Goal: Task Accomplishment & Management: Manage account settings

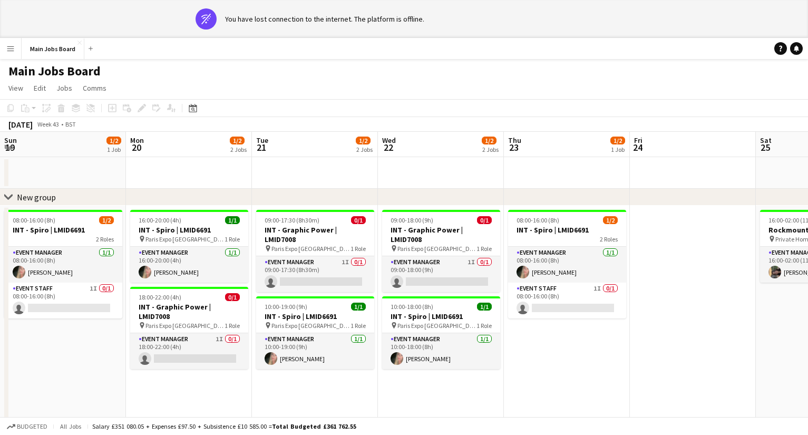
scroll to position [0, 469]
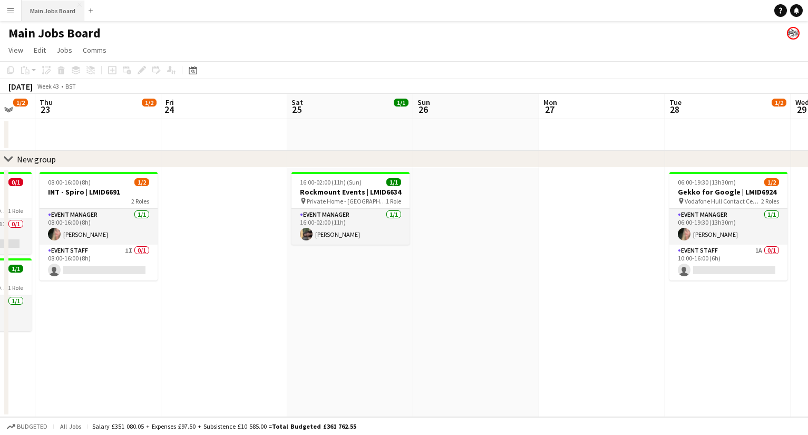
click at [50, 14] on button "Main Jobs Board Close" at bounding box center [53, 11] width 63 height 21
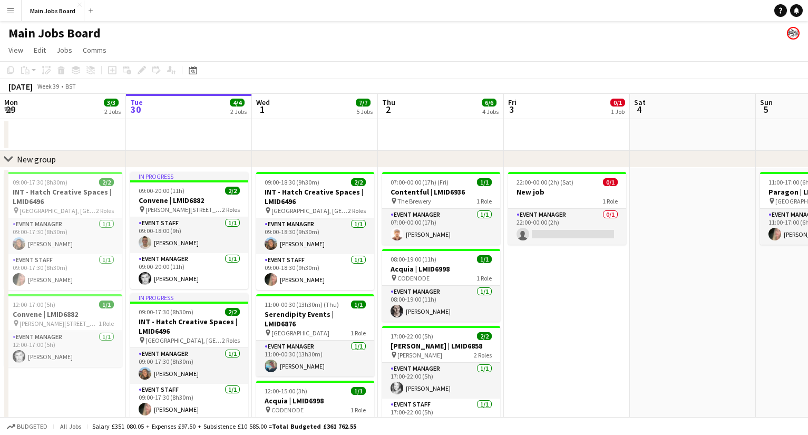
scroll to position [0, 244]
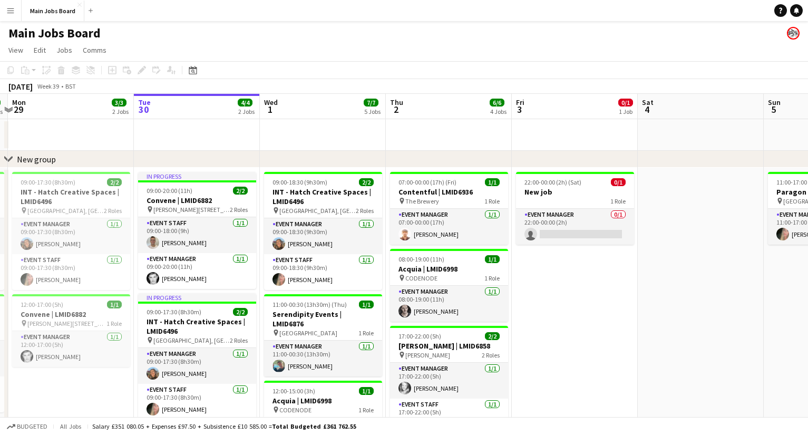
drag, startPoint x: 552, startPoint y: 285, endPoint x: 562, endPoint y: 286, distance: 9.5
click at [560, 286] on app-calendar-viewport "Sat 27 1/1 1 Job Sun 28 4/4 2 Jobs Mon 29 3/3 2 Jobs Tue 30 4/4 2 Jobs Wed 1 7/…" at bounding box center [404, 391] width 808 height 594
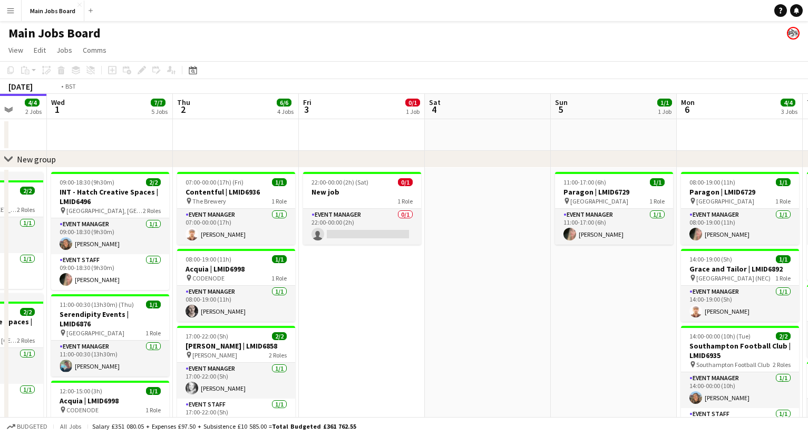
drag, startPoint x: 589, startPoint y: 289, endPoint x: 344, endPoint y: 289, distance: 245.1
click at [345, 289] on app-calendar-viewport "Sat 27 1/1 1 Job Sun 28 4/4 2 Jobs Mon 29 3/3 2 Jobs Tue 30 4/4 2 Jobs Wed 1 7/…" at bounding box center [404, 391] width 808 height 594
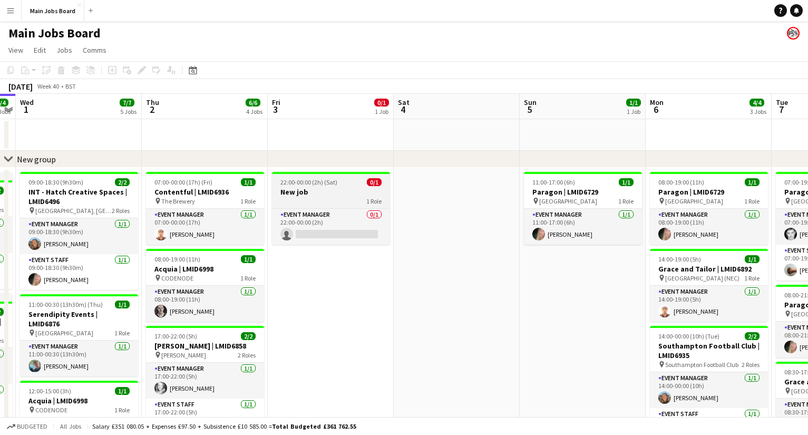
click at [362, 188] on h3 "New job" at bounding box center [331, 191] width 118 height 9
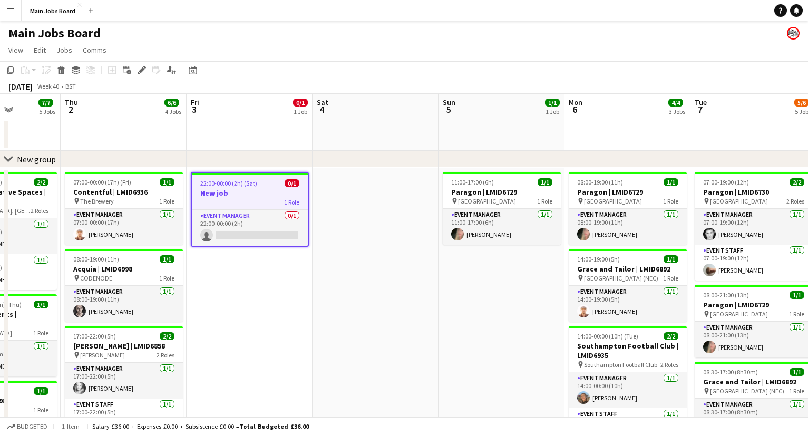
drag, startPoint x: 399, startPoint y: 228, endPoint x: 319, endPoint y: 233, distance: 79.2
click at [301, 228] on app-calendar-viewport "Sun 28 4/4 2 Jobs Mon 29 3/3 2 Jobs Tue 30 4/4 2 Jobs Wed 1 7/7 5 Jobs Thu 2 6/…" at bounding box center [404, 391] width 808 height 594
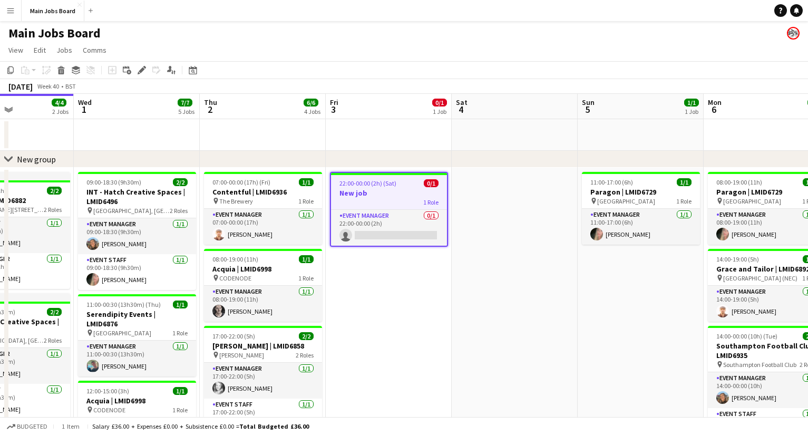
drag, startPoint x: 642, startPoint y: 381, endPoint x: 332, endPoint y: 373, distance: 310.6
click at [332, 373] on app-calendar-viewport "Sun 28 4/4 2 Jobs Mon 29 3/3 2 Jobs Tue 30 4/4 2 Jobs Wed 1 7/7 5 Jobs Thu 2 6/…" at bounding box center [404, 391] width 808 height 594
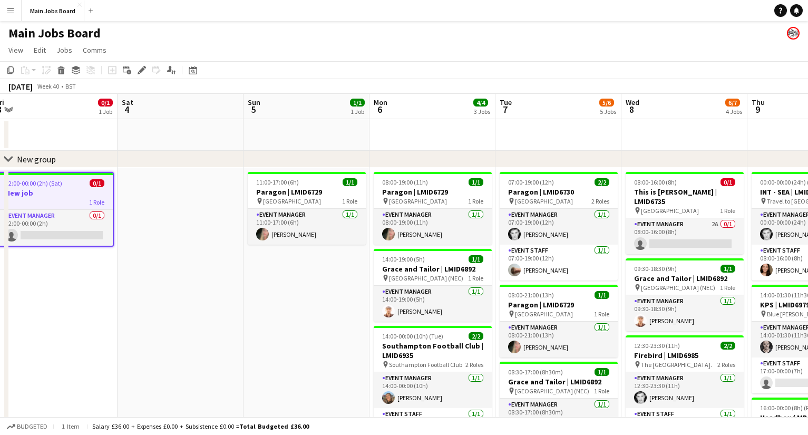
drag, startPoint x: 529, startPoint y: 281, endPoint x: 334, endPoint y: 281, distance: 195.0
click at [336, 281] on app-calendar-viewport "Wed 1 7/7 5 Jobs Thu 2 6/6 4 Jobs Fri 3 0/1 1 Job Sat 4 Sun 5 1/1 1 Job Mon 6 4…" at bounding box center [404, 391] width 808 height 594
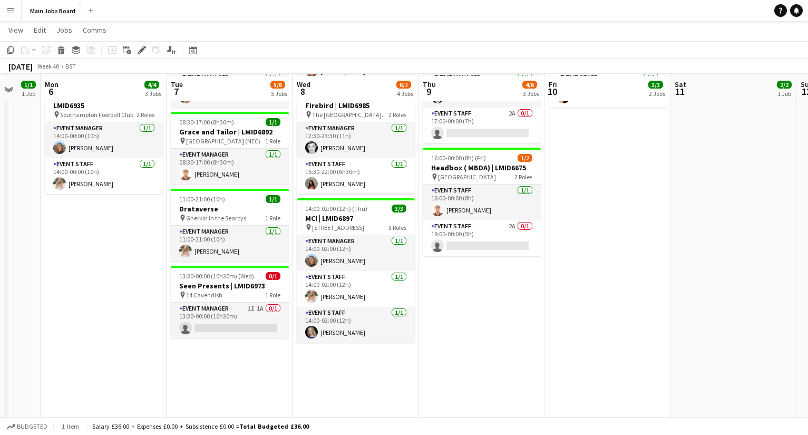
scroll to position [248, 0]
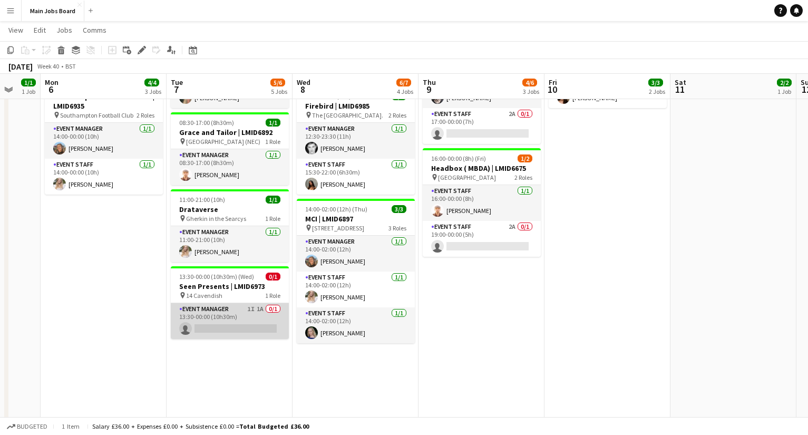
click at [261, 311] on app-card-role "Event Manager 1I 1A 0/1 13:30-00:00 (10h30m) single-neutral-actions" at bounding box center [230, 321] width 118 height 36
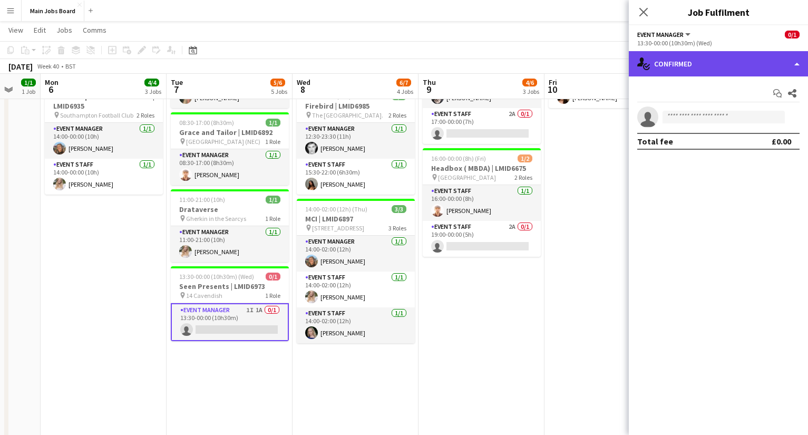
click at [676, 66] on div "single-neutral-actions-check-2 Confirmed" at bounding box center [718, 63] width 179 height 25
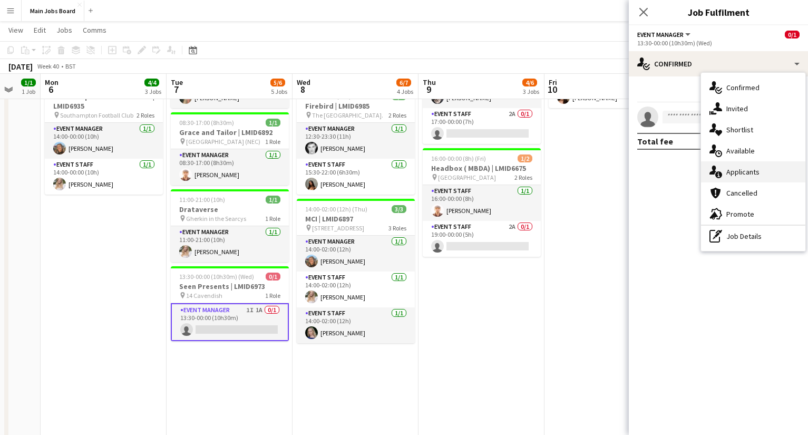
click at [761, 170] on div "single-neutral-actions-information Applicants" at bounding box center [753, 171] width 104 height 21
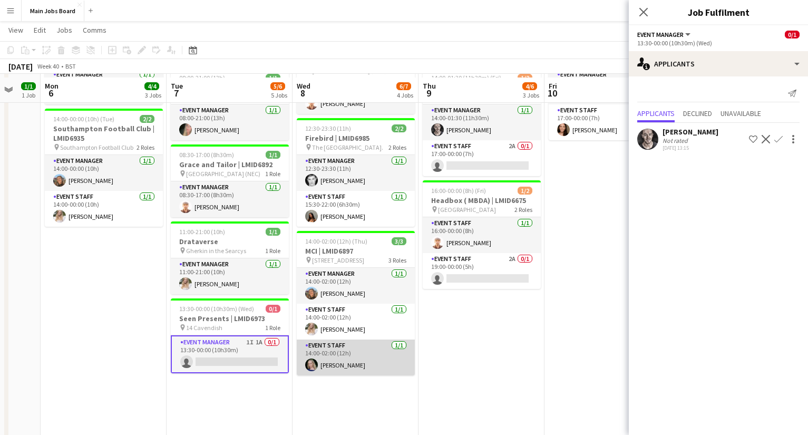
scroll to position [215, 0]
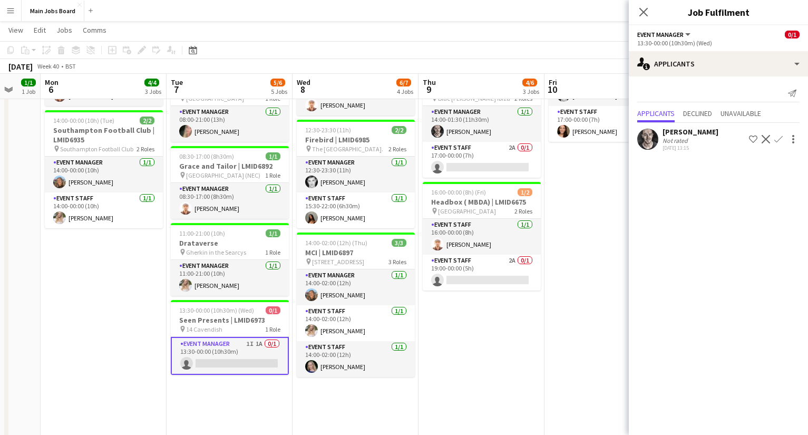
click at [782, 142] on app-icon "Confirm" at bounding box center [778, 139] width 8 height 8
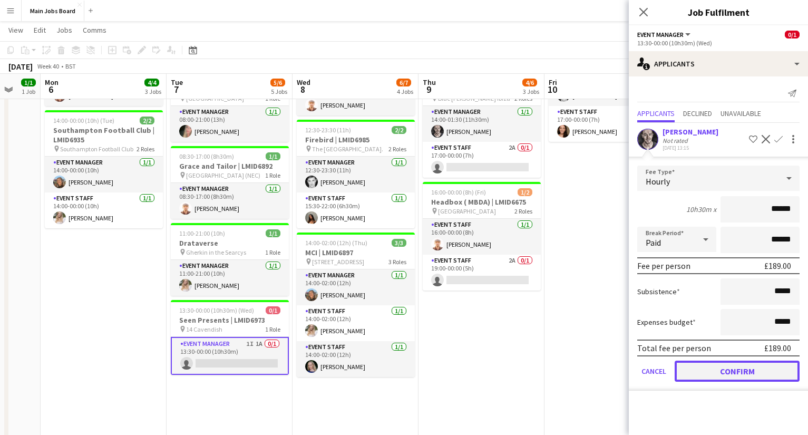
click at [714, 371] on button "Confirm" at bounding box center [737, 371] width 125 height 21
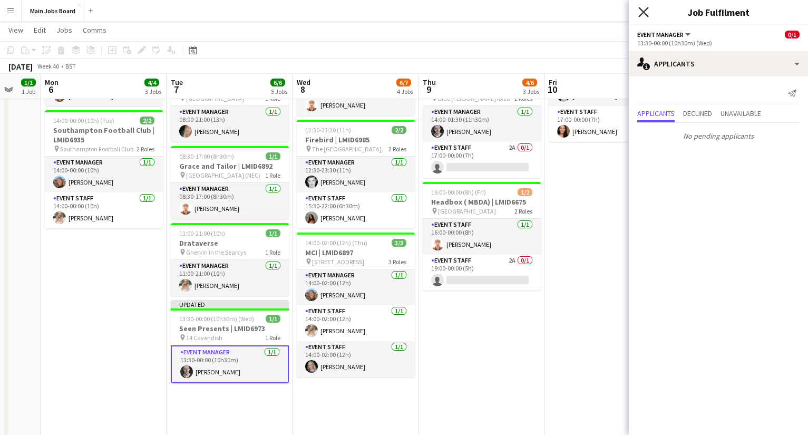
click at [644, 12] on icon at bounding box center [643, 12] width 10 height 10
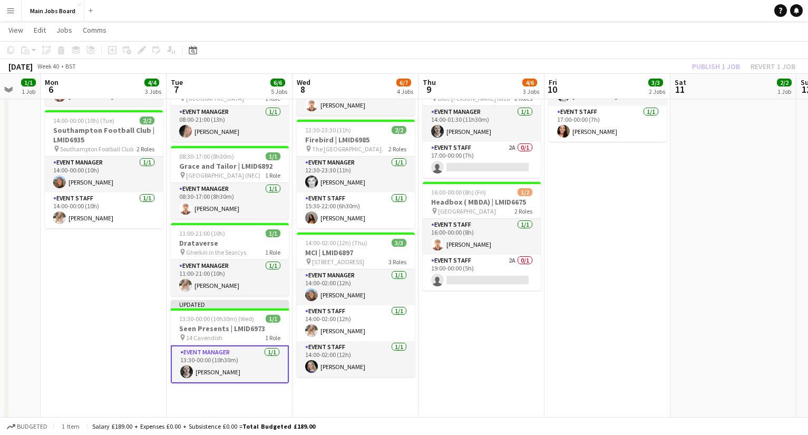
click at [703, 65] on div "Publish 1 job Revert 1 job" at bounding box center [743, 67] width 129 height 14
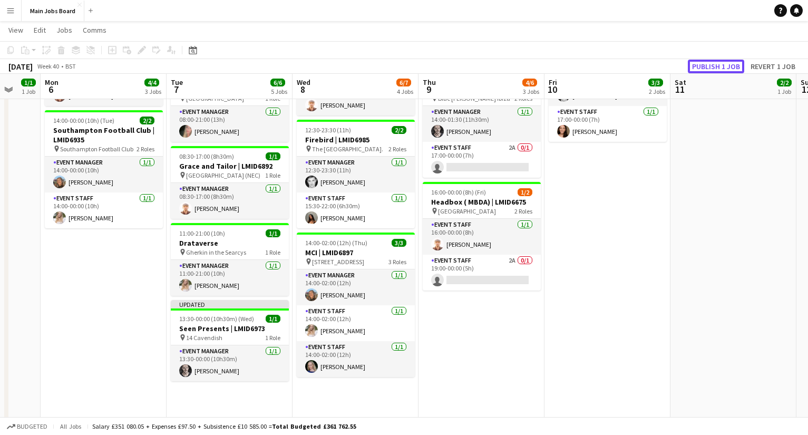
click at [703, 65] on button "Publish 1 job" at bounding box center [716, 67] width 56 height 14
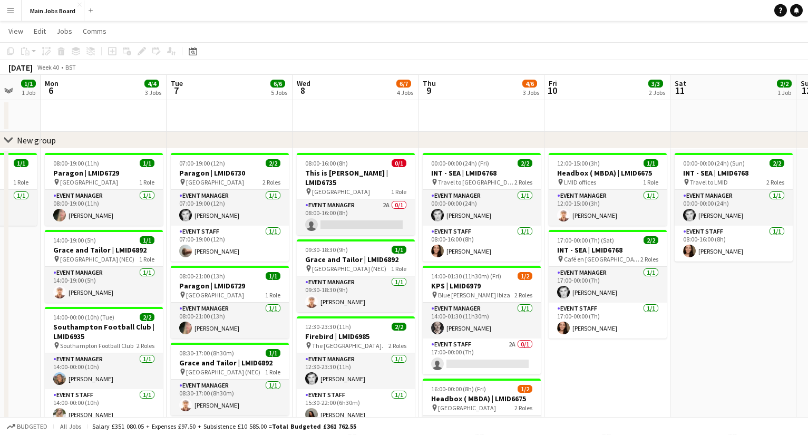
scroll to position [0, 0]
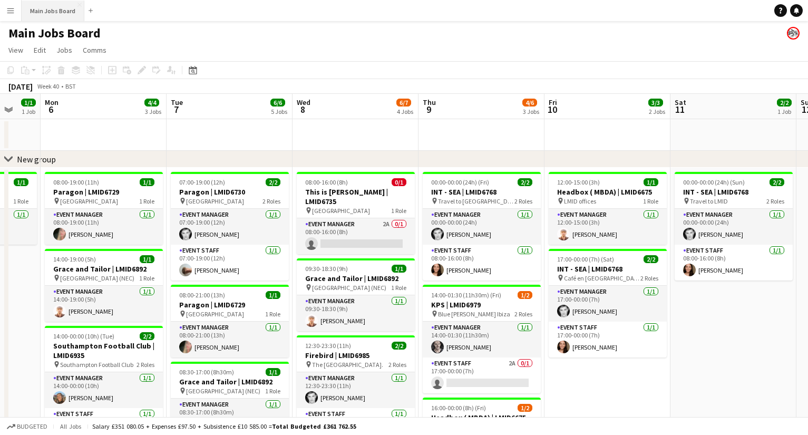
click at [51, 15] on button "Main Jobs Board Close" at bounding box center [53, 11] width 63 height 21
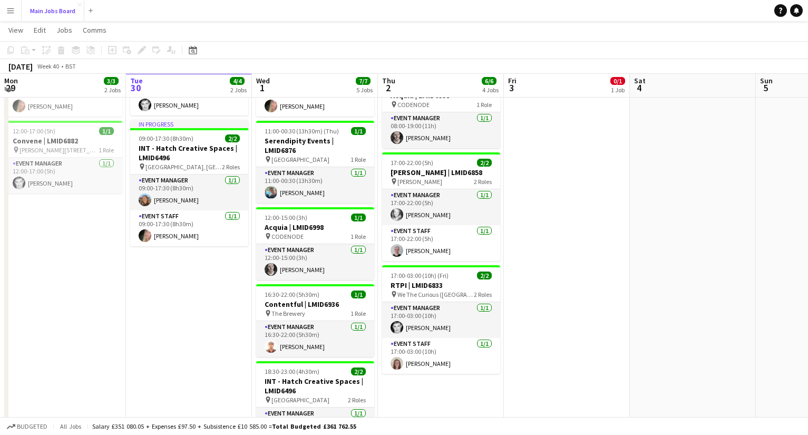
scroll to position [172, 0]
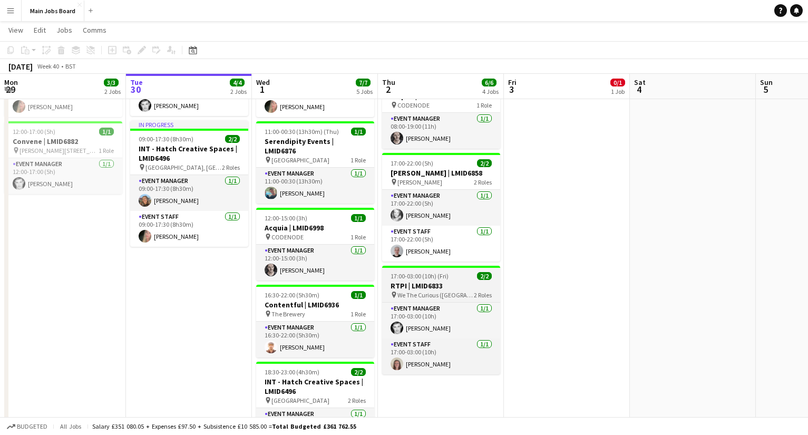
click at [439, 281] on h3 "RTPI | LMID6833" at bounding box center [441, 285] width 118 height 9
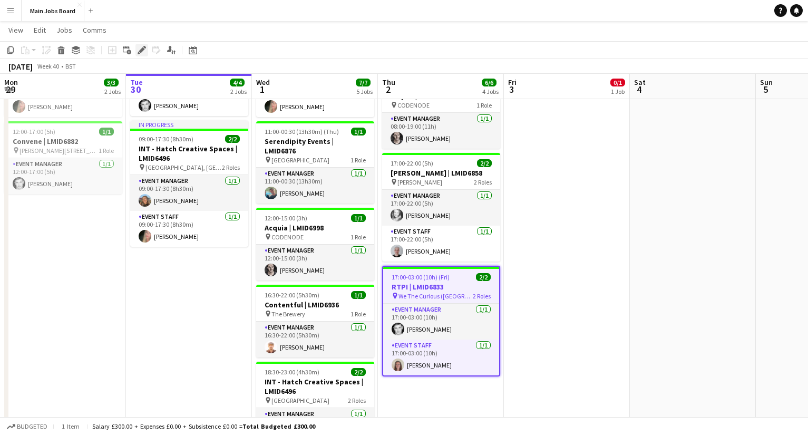
click at [141, 52] on icon at bounding box center [142, 50] width 6 height 6
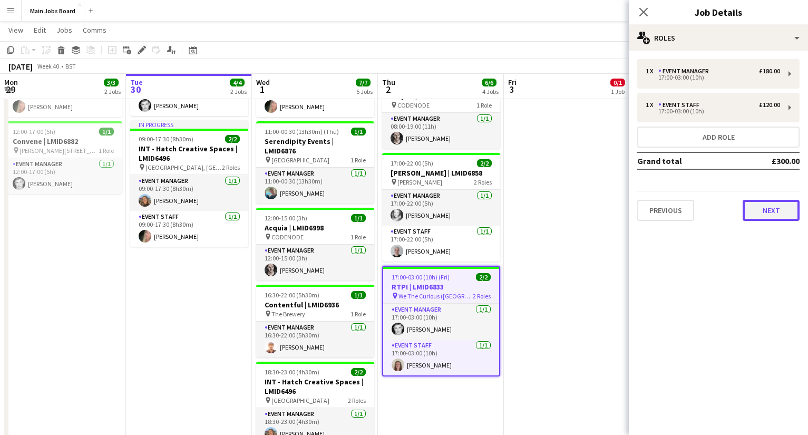
click at [783, 213] on button "Next" at bounding box center [771, 210] width 57 height 21
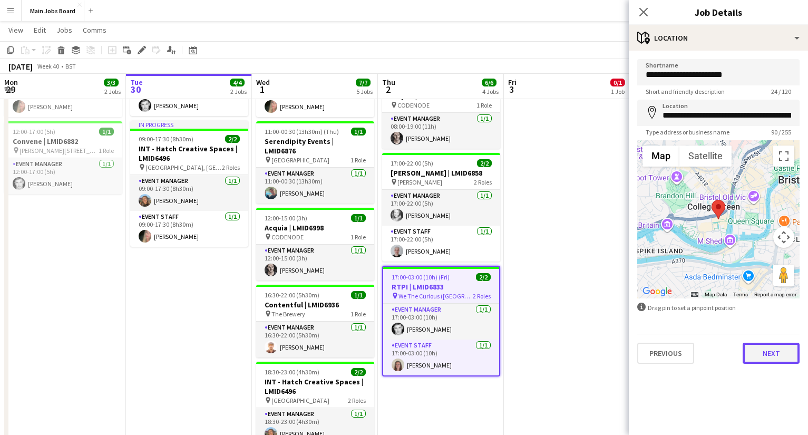
click at [766, 352] on button "Next" at bounding box center [771, 353] width 57 height 21
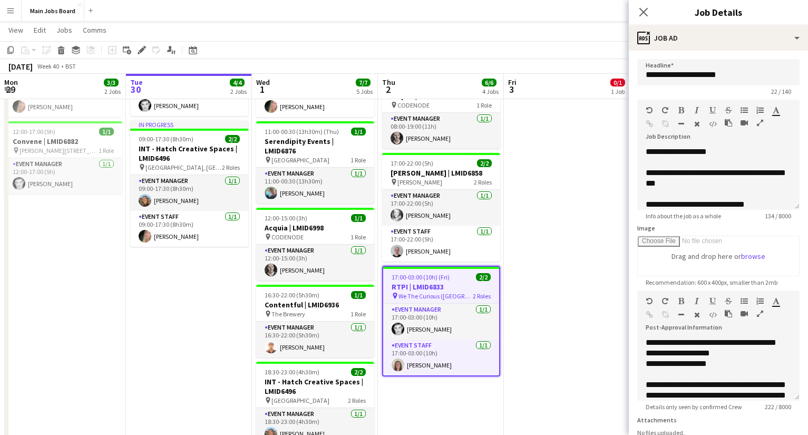
scroll to position [30, 0]
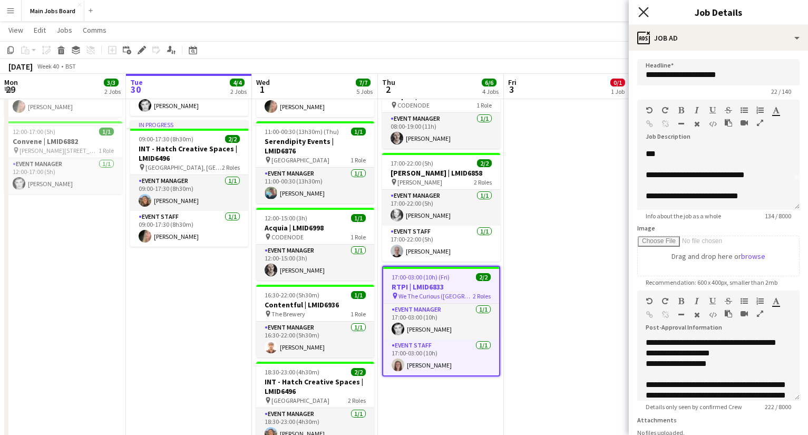
click at [641, 12] on icon "Close pop-in" at bounding box center [643, 12] width 10 height 10
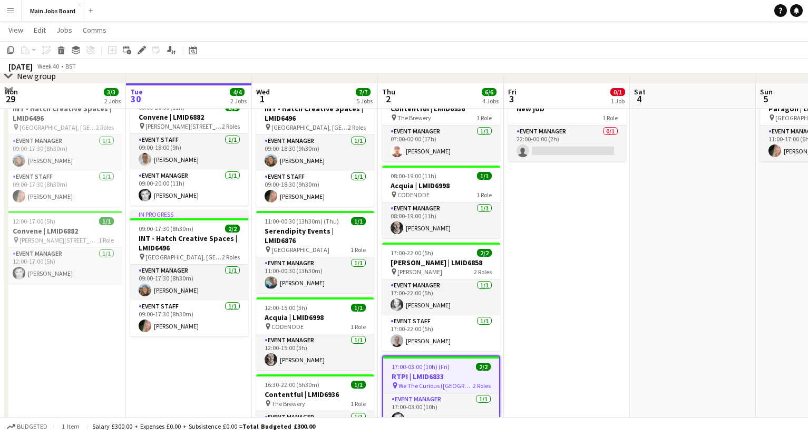
scroll to position [64, 0]
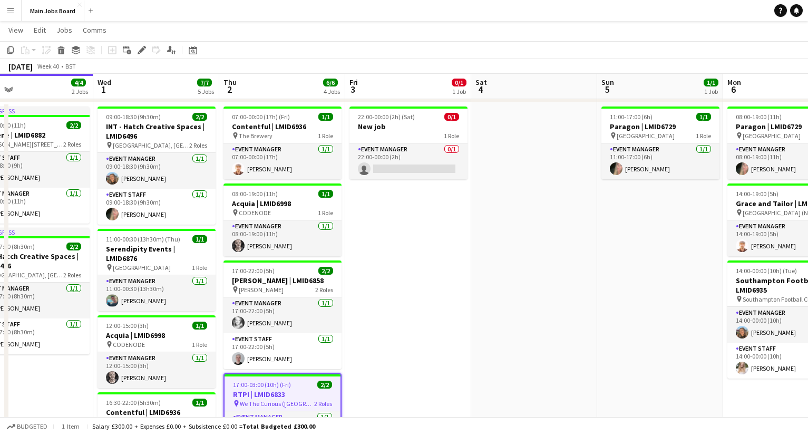
drag, startPoint x: 612, startPoint y: 277, endPoint x: 356, endPoint y: 277, distance: 255.7
click at [384, 277] on app-calendar-viewport "Sat 27 1/1 1 Job Sun 28 4/4 2 Jobs Mon 29 3/3 2 Jobs Tue 30 4/4 2 Jobs Wed 1 7/…" at bounding box center [404, 299] width 808 height 645
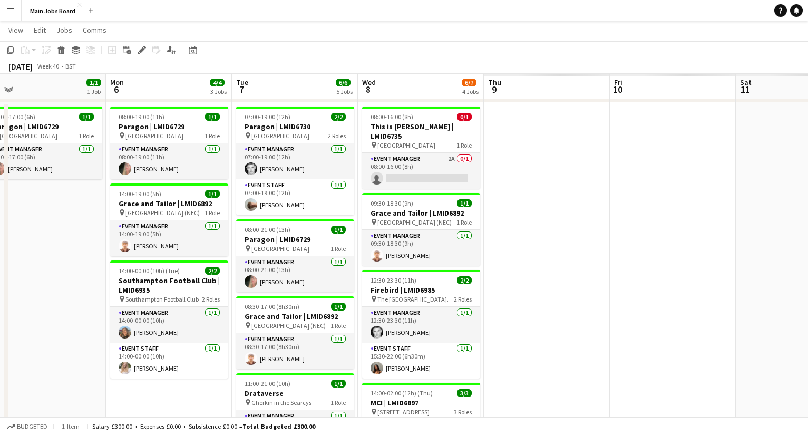
drag, startPoint x: 707, startPoint y: 277, endPoint x: 139, endPoint y: 277, distance: 568.8
click at [139, 277] on app-calendar-viewport "Thu 2 6/6 4 Jobs Fri 3 0/1 1 Job Sat 4 Sun 5 1/1 1 Job Mon 6 4/4 3 Jobs Tue 7 6…" at bounding box center [404, 299] width 808 height 645
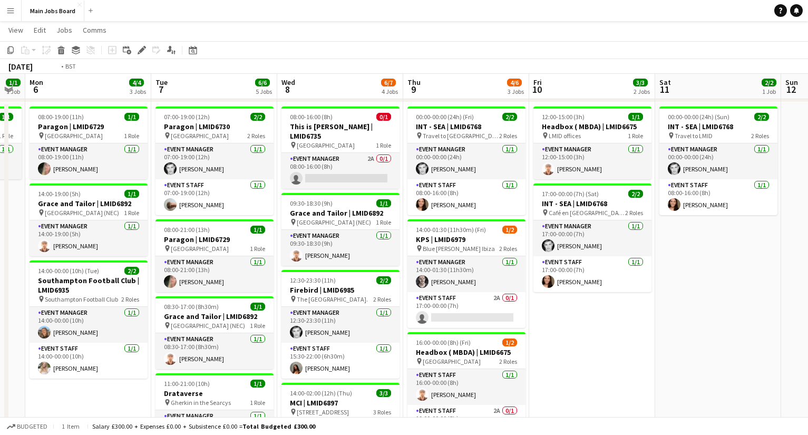
drag, startPoint x: 561, startPoint y: 249, endPoint x: 445, endPoint y: 249, distance: 116.0
click at [445, 249] on app-calendar-viewport "Thu 2 6/6 4 Jobs Fri 3 0/1 1 Job Sat 4 Sun 5 1/1 1 Job Mon 6 4/4 3 Jobs Tue 7 6…" at bounding box center [404, 299] width 808 height 645
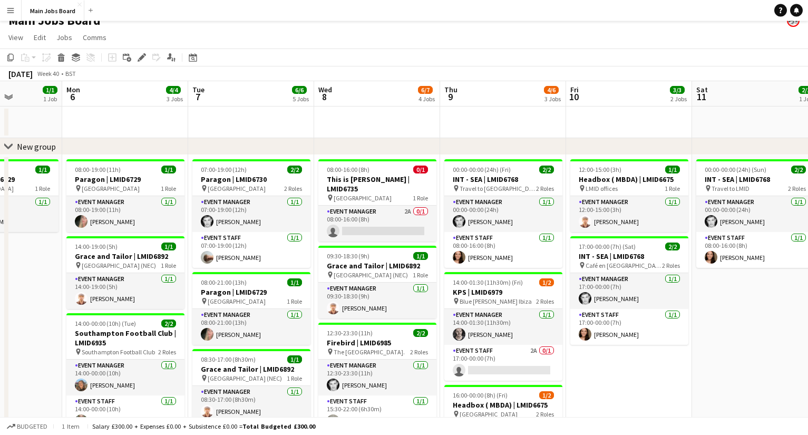
scroll to position [0, 258]
drag, startPoint x: 236, startPoint y: 258, endPoint x: 382, endPoint y: 258, distance: 145.5
click at [382, 258] on app-calendar-viewport "Fri 3 0/1 1 Job Sat 4 Sun 5 1/1 1 Job Mon 6 4/4 3 Jobs Tue 7 6/6 5 Jobs Wed 8 6…" at bounding box center [404, 378] width 808 height 594
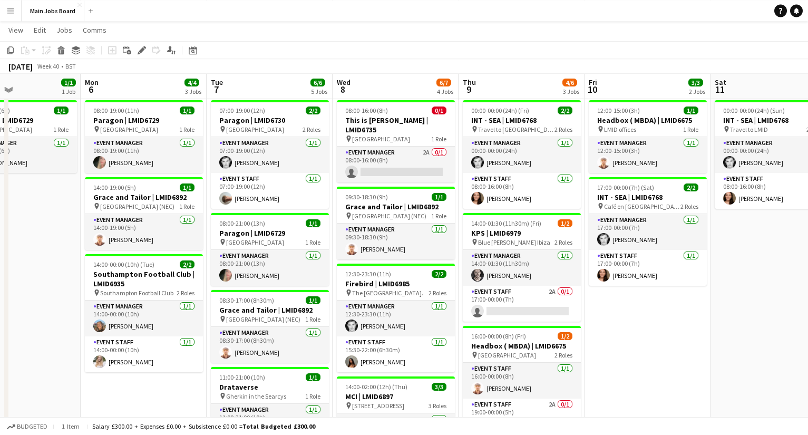
scroll to position [0, 326]
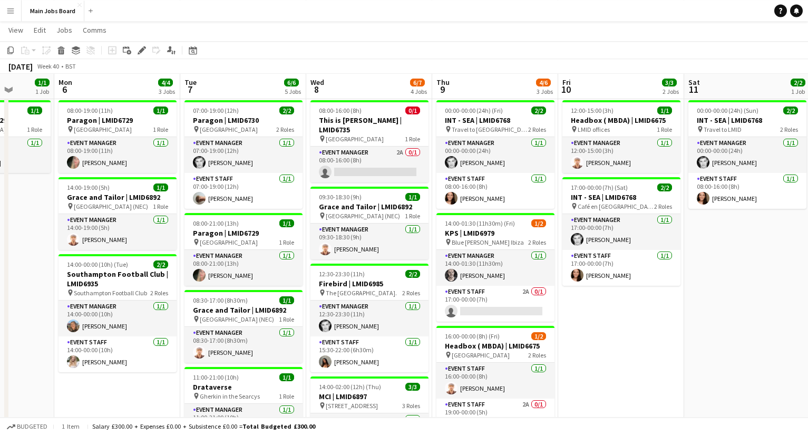
drag, startPoint x: 468, startPoint y: 259, endPoint x: 400, endPoint y: 258, distance: 68.5
click at [400, 259] on app-calendar-viewport "Fri 3 0/1 1 Job Sat 4 Sun 5 1/1 1 Job Mon 6 4/4 3 Jobs Tue 7 6/6 5 Jobs Wed 8 6…" at bounding box center [404, 292] width 808 height 645
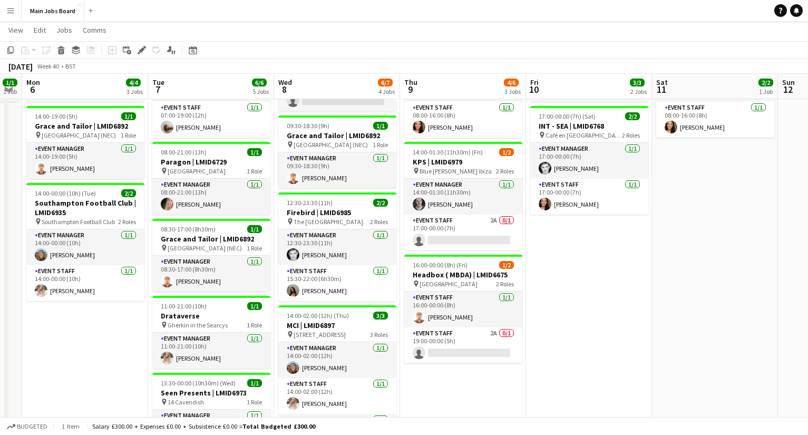
scroll to position [0, 361]
drag, startPoint x: 481, startPoint y: 249, endPoint x: 449, endPoint y: 246, distance: 32.8
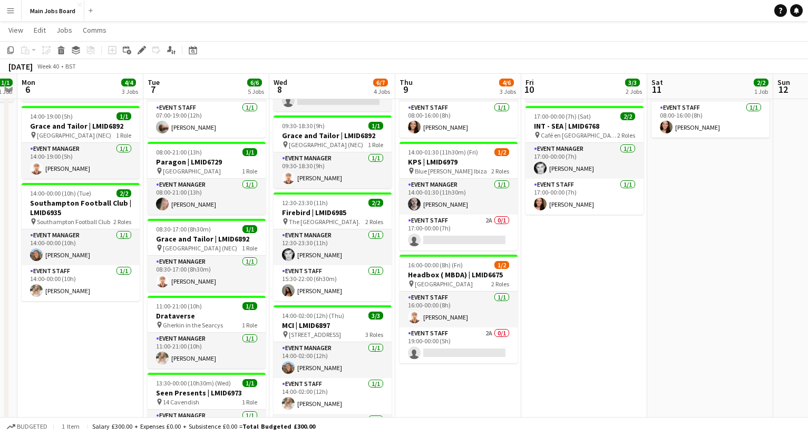
click at [446, 248] on app-calendar-viewport "Fri 3 0/1 1 Job Sat 4 Sun 5 1/1 1 Job Mon 6 4/4 3 Jobs Tue 7 6/6 5 Jobs Wed 8 6…" at bounding box center [404, 221] width 808 height 645
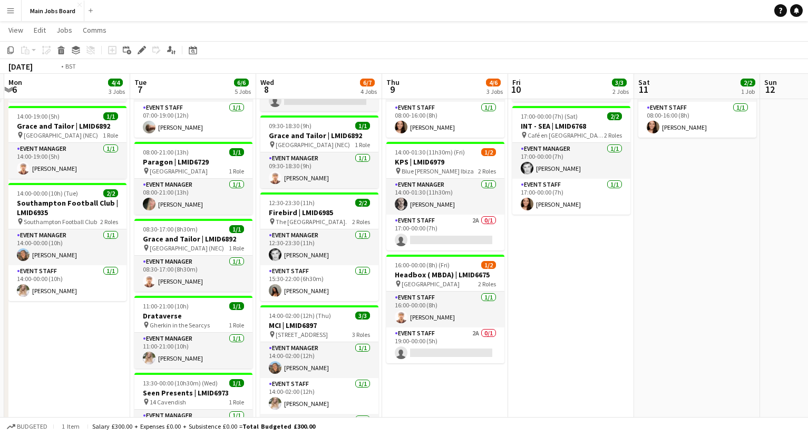
drag, startPoint x: 411, startPoint y: 235, endPoint x: 392, endPoint y: 235, distance: 18.4
click at [392, 235] on app-calendar-viewport "Fri 3 0/1 1 Job Sat 4 Sun 5 1/1 1 Job Mon 6 4/4 3 Jobs Tue 7 6/6 5 Jobs Wed 8 6…" at bounding box center [404, 221] width 808 height 645
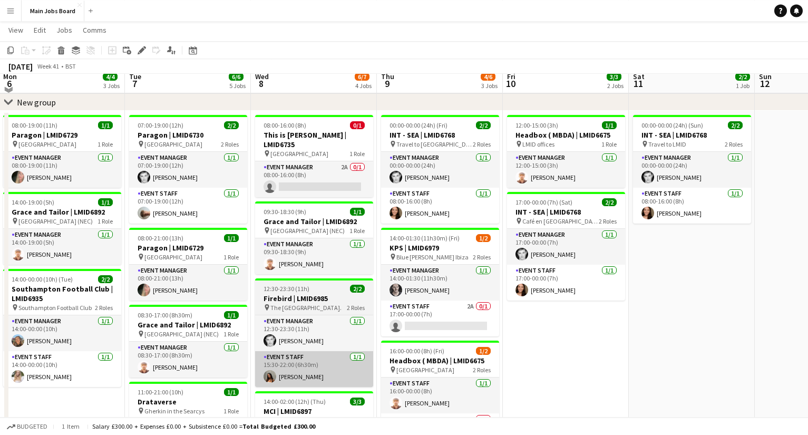
scroll to position [43, 0]
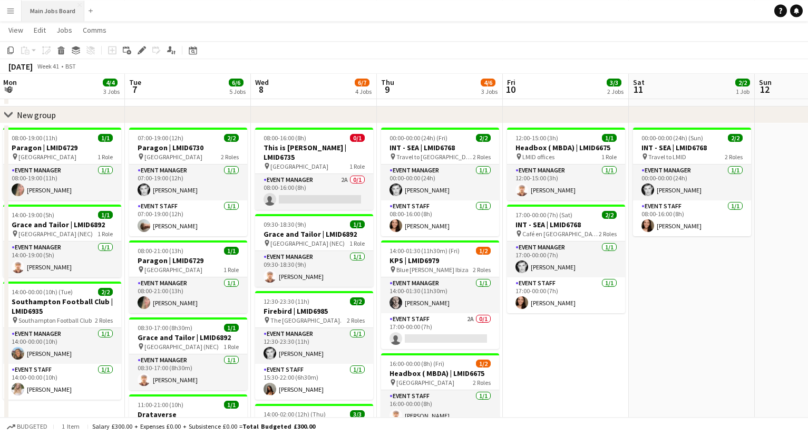
click at [57, 13] on button "Main Jobs Board Close" at bounding box center [53, 11] width 63 height 21
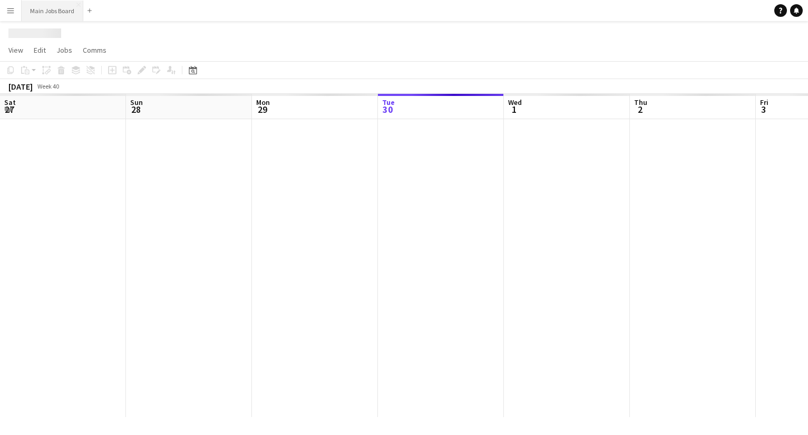
scroll to position [0, 252]
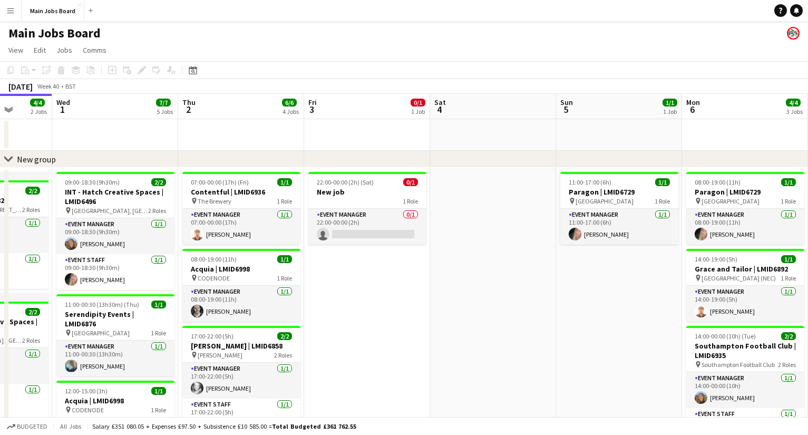
drag, startPoint x: 605, startPoint y: 253, endPoint x: 391, endPoint y: 253, distance: 214.0
click at [395, 253] on app-calendar-viewport "Sat 27 1/1 1 Job Sun 28 4/4 2 Jobs Mon 29 3/3 2 Jobs Tue 30 4/4 2 Jobs Wed 1 7/…" at bounding box center [404, 391] width 808 height 594
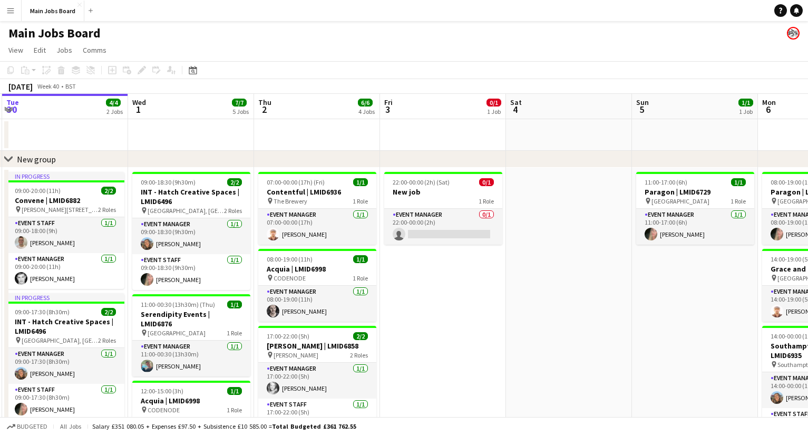
drag, startPoint x: 629, startPoint y: 274, endPoint x: 204, endPoint y: 274, distance: 424.9
click at [206, 274] on app-calendar-viewport "Sat 27 1/1 1 Job Sun 28 4/4 2 Jobs Mon 29 3/3 2 Jobs Tue 30 4/4 2 Jobs Wed 1 7/…" at bounding box center [404, 391] width 808 height 594
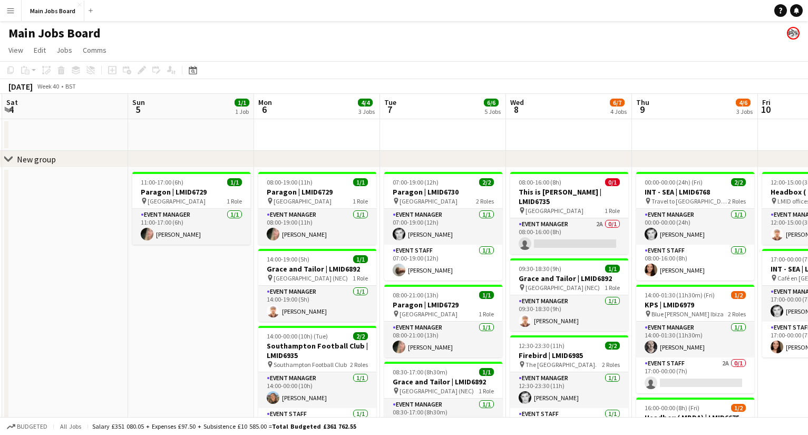
scroll to position [0, 380]
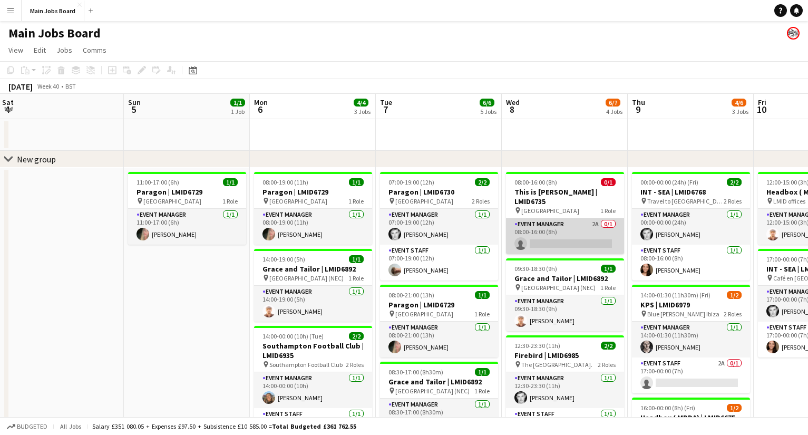
click at [599, 218] on app-card-role "Event Manager 2A 0/1 08:00-16:00 (8h) single-neutral-actions" at bounding box center [565, 236] width 118 height 36
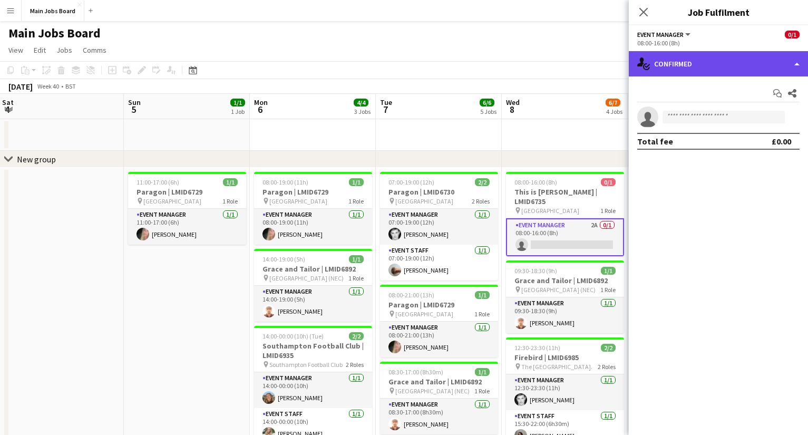
click at [689, 60] on div "single-neutral-actions-check-2 Confirmed" at bounding box center [718, 63] width 179 height 25
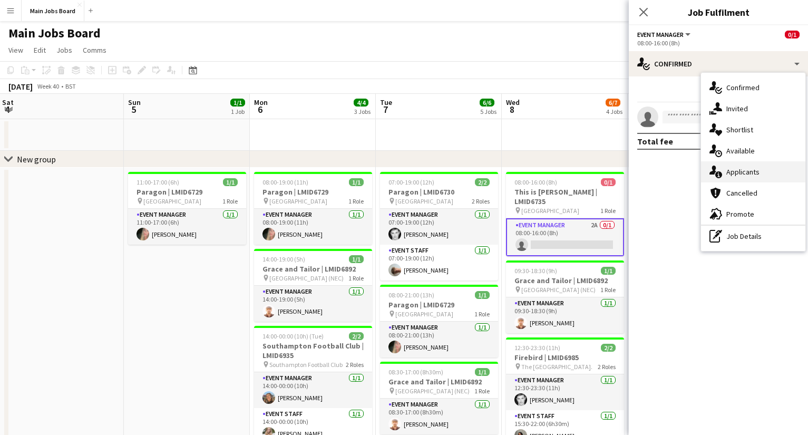
click at [773, 177] on div "single-neutral-actions-information Applicants" at bounding box center [753, 171] width 104 height 21
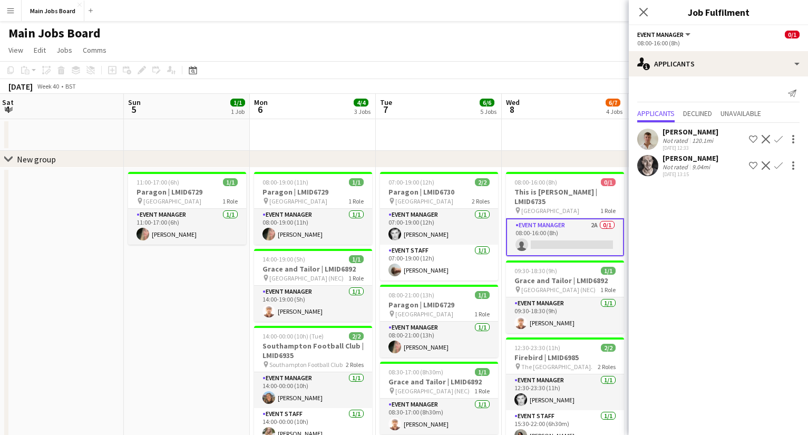
click at [779, 138] on app-icon "Confirm" at bounding box center [778, 139] width 8 height 8
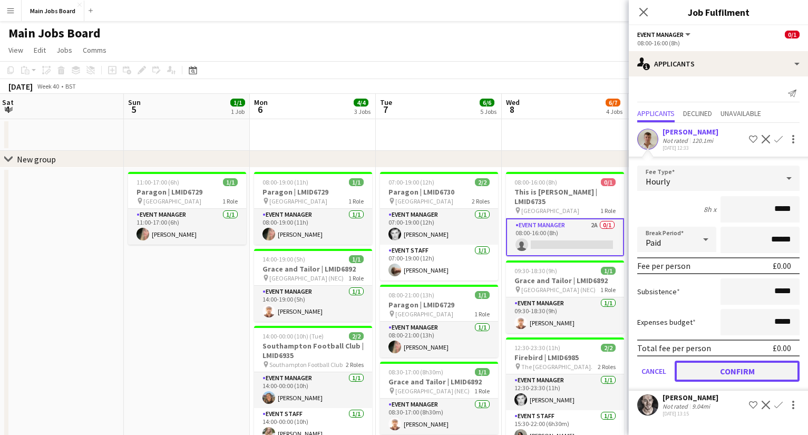
click at [720, 375] on button "Confirm" at bounding box center [737, 371] width 125 height 21
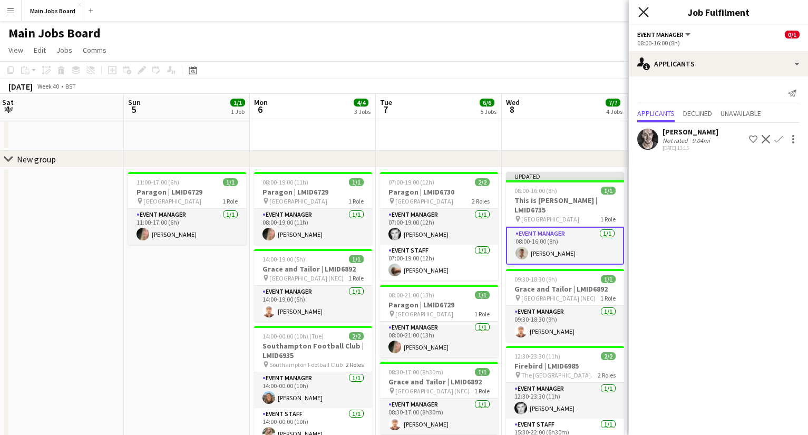
click at [645, 13] on icon at bounding box center [643, 12] width 10 height 10
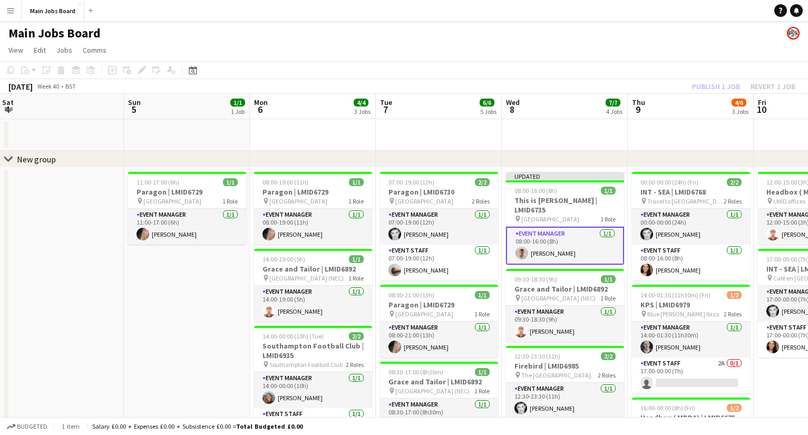
click at [705, 81] on div "Publish 1 job Revert 1 job" at bounding box center [743, 87] width 129 height 14
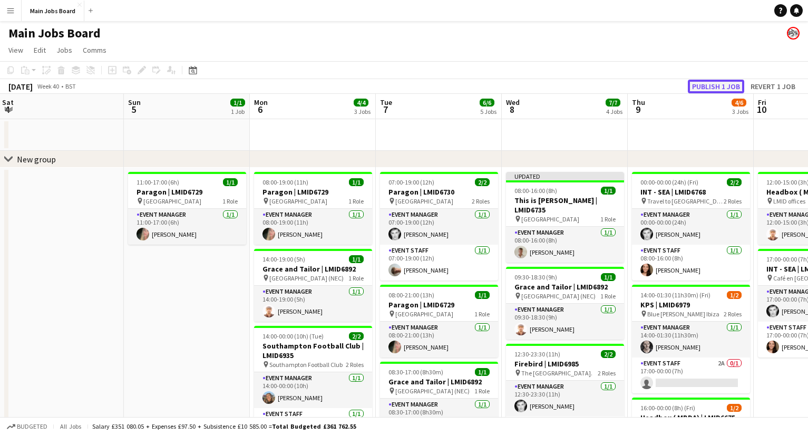
click at [712, 85] on button "Publish 1 job" at bounding box center [716, 87] width 56 height 14
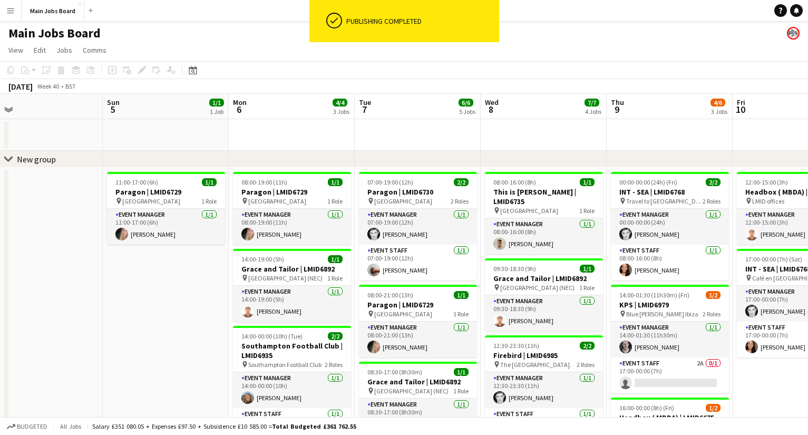
drag, startPoint x: 449, startPoint y: 264, endPoint x: 428, endPoint y: 260, distance: 21.9
click at [428, 261] on app-calendar-viewport "Wed 1 7/7 5 Jobs Thu 2 6/6 4 Jobs Fri 3 0/1 1 Job Sat 4 Sun 5 1/1 1 Job Mon 6 4…" at bounding box center [404, 391] width 808 height 594
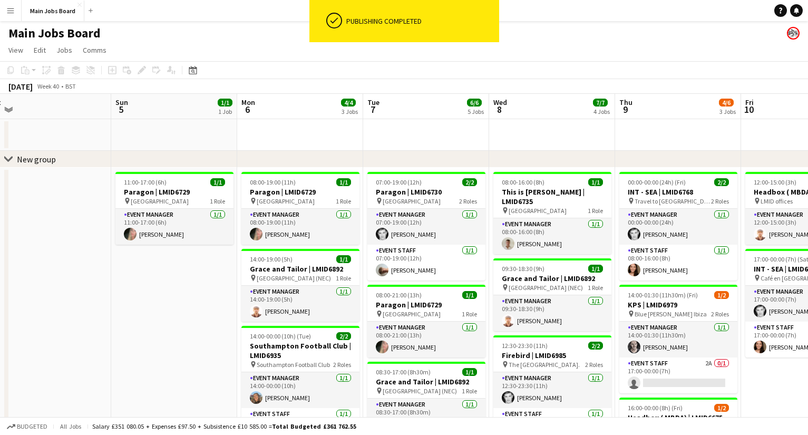
drag, startPoint x: 517, startPoint y: 296, endPoint x: 396, endPoint y: 296, distance: 120.7
click at [397, 296] on app-calendar-viewport "Wed 1 7/7 5 Jobs Thu 2 6/6 4 Jobs Fri 3 0/1 1 Job Sat 4 Sun 5 1/1 1 Job Mon 6 4…" at bounding box center [404, 391] width 808 height 594
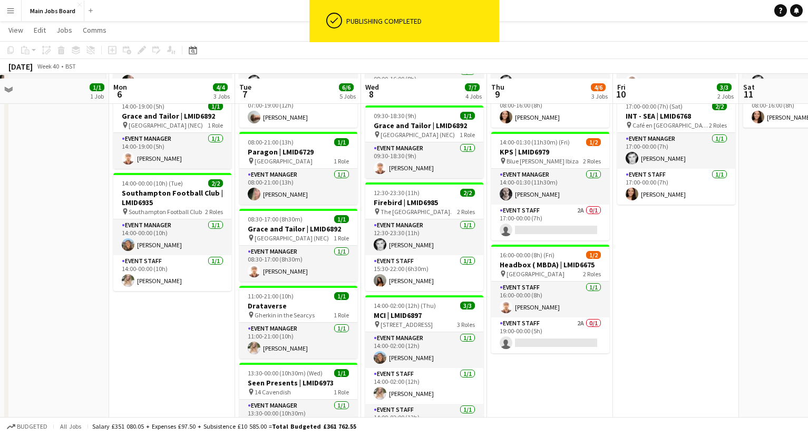
scroll to position [148, 0]
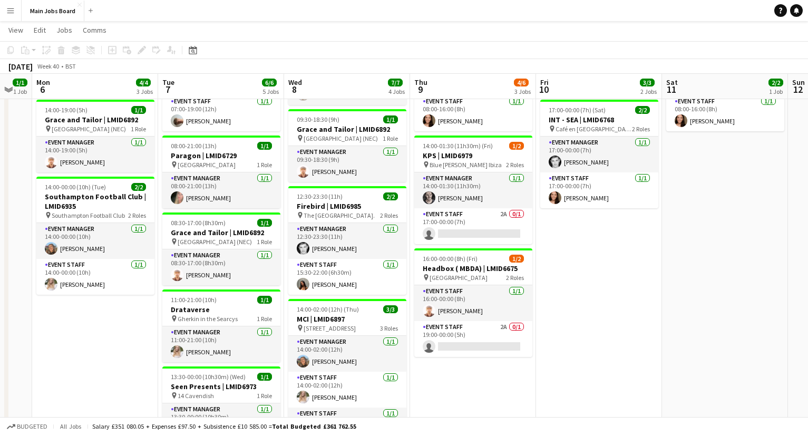
drag, startPoint x: 753, startPoint y: 309, endPoint x: 675, endPoint y: 309, distance: 78.5
click at [675, 309] on app-calendar-viewport "Thu 2 6/6 4 Jobs Fri 3 0/1 1 Job Sat 4 Sun 5 1/1 1 Job Mon 6 4/4 3 Jobs Tue 7 6…" at bounding box center [404, 215] width 808 height 645
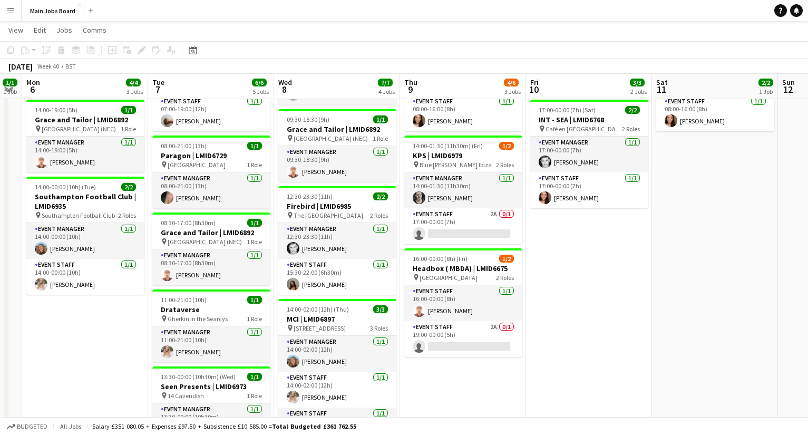
drag, startPoint x: 637, startPoint y: 306, endPoint x: 621, endPoint y: 306, distance: 15.8
click at [621, 306] on app-calendar-viewport "Thu 2 6/6 4 Jobs Fri 3 0/1 1 Job Sat 4 Sun 5 1/1 1 Job Mon 6 4/4 3 Jobs Tue 7 6…" at bounding box center [404, 215] width 808 height 645
